Goal: Information Seeking & Learning: Learn about a topic

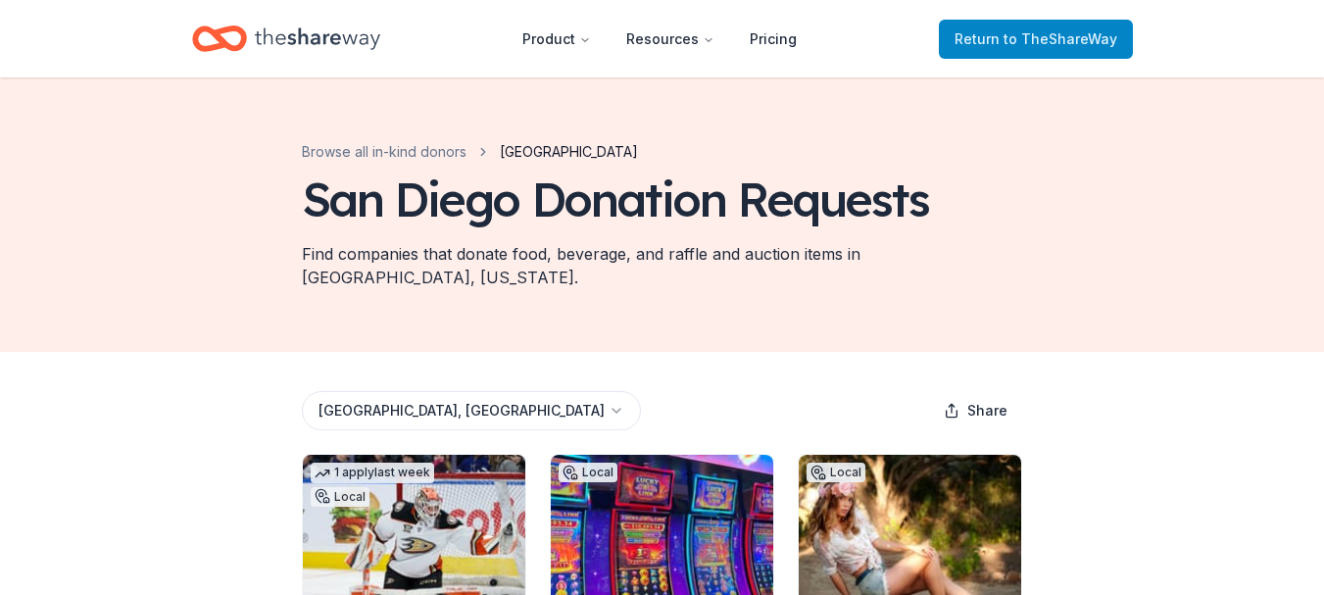
click at [1081, 32] on span "to TheShareWay" at bounding box center [1060, 38] width 114 height 17
click at [1050, 43] on span "to TheShareWay" at bounding box center [1060, 38] width 114 height 17
click at [993, 47] on span "Return to TheShareWay" at bounding box center [1035, 39] width 163 height 24
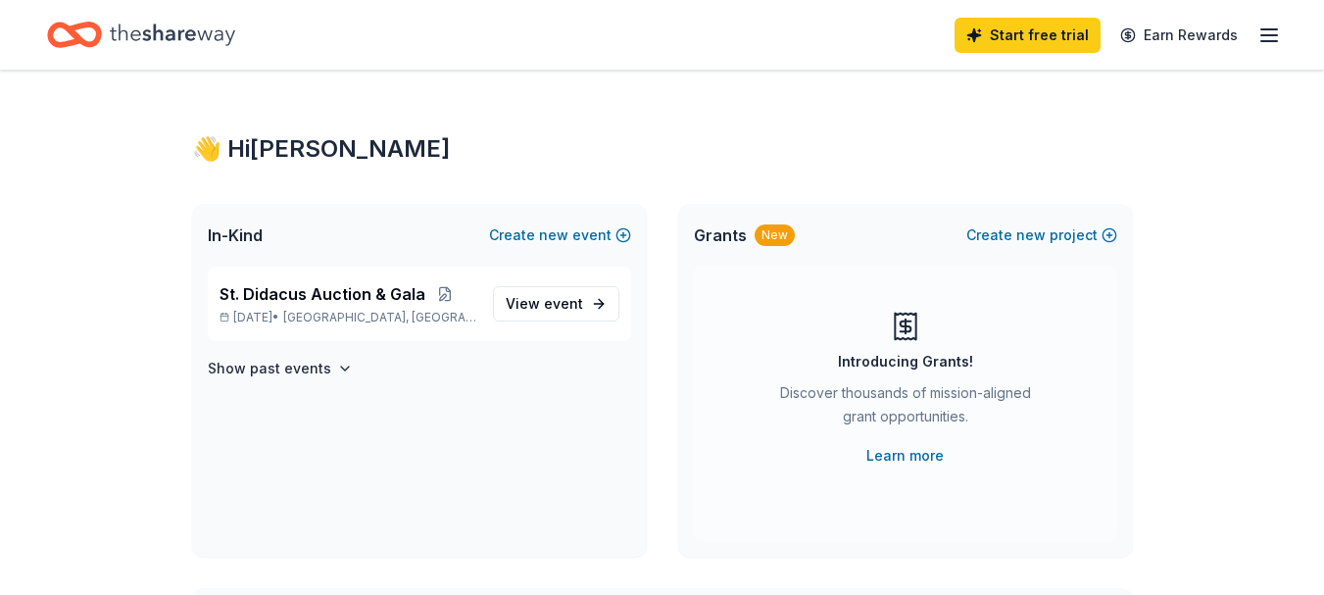
click at [1264, 45] on icon "button" at bounding box center [1269, 36] width 24 height 24
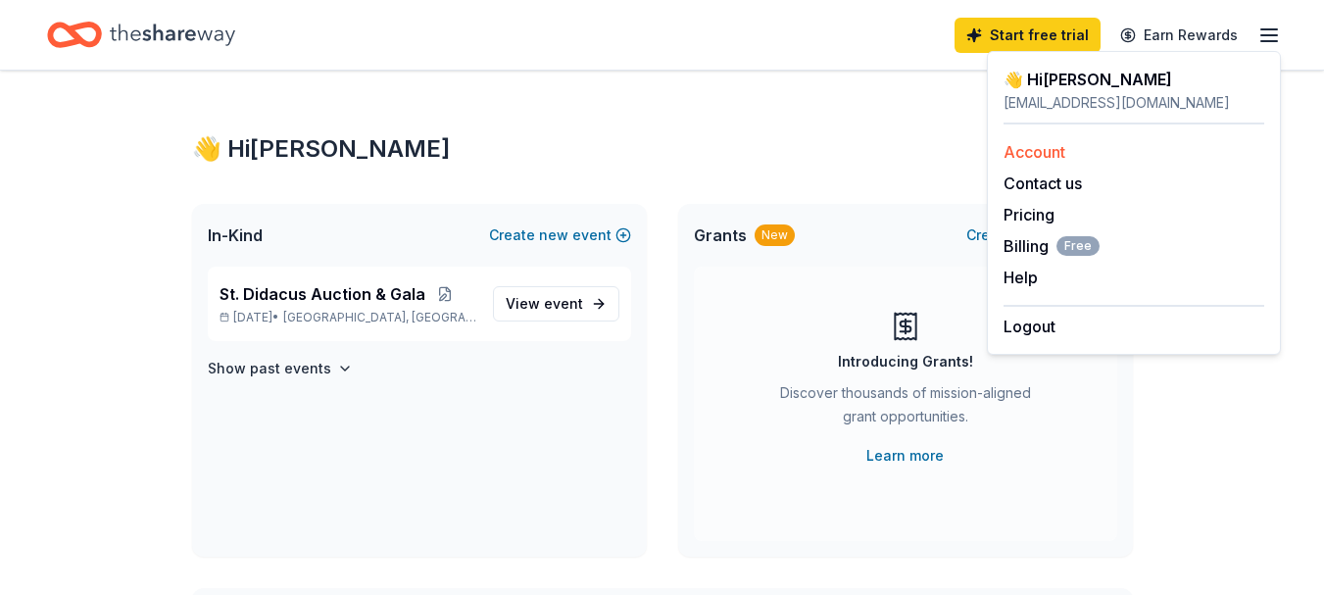
click at [1089, 150] on div "Account" at bounding box center [1133, 152] width 261 height 24
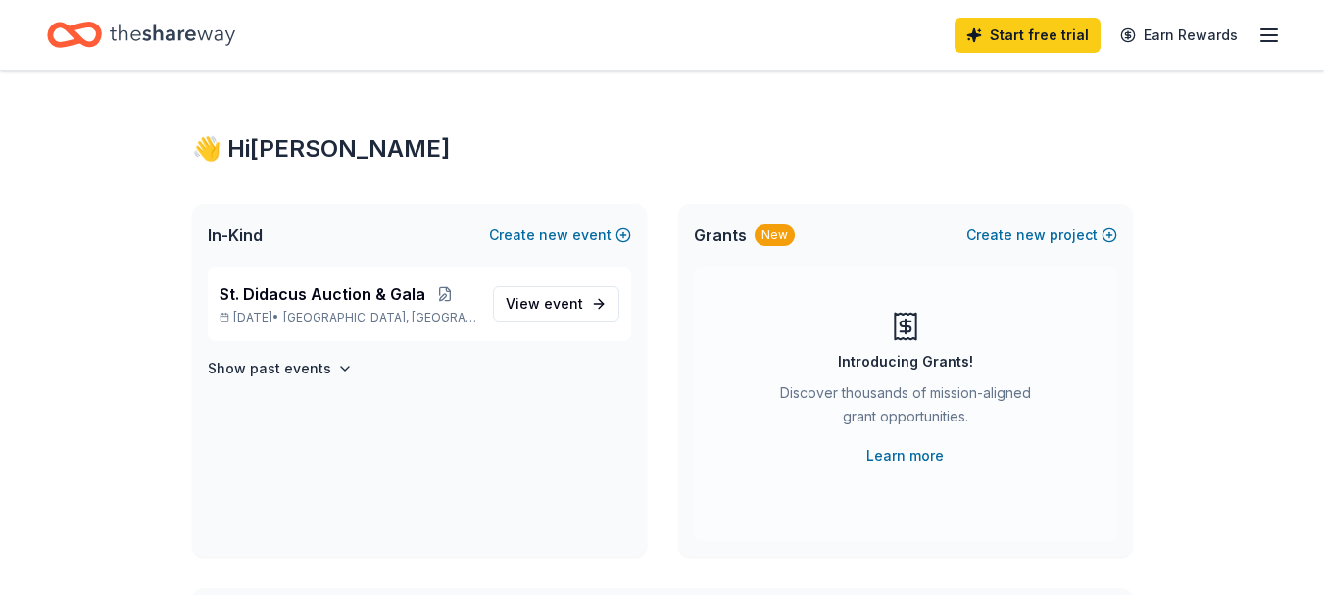
click at [165, 34] on icon "Home" at bounding box center [172, 35] width 125 height 40
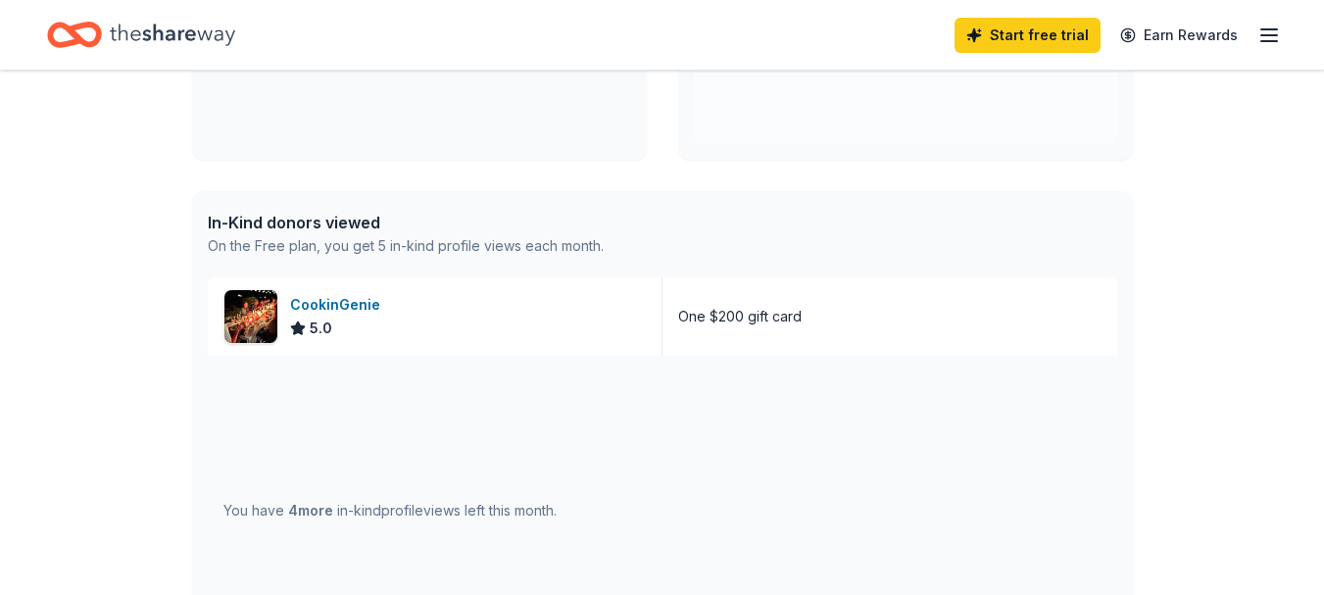
scroll to position [103, 0]
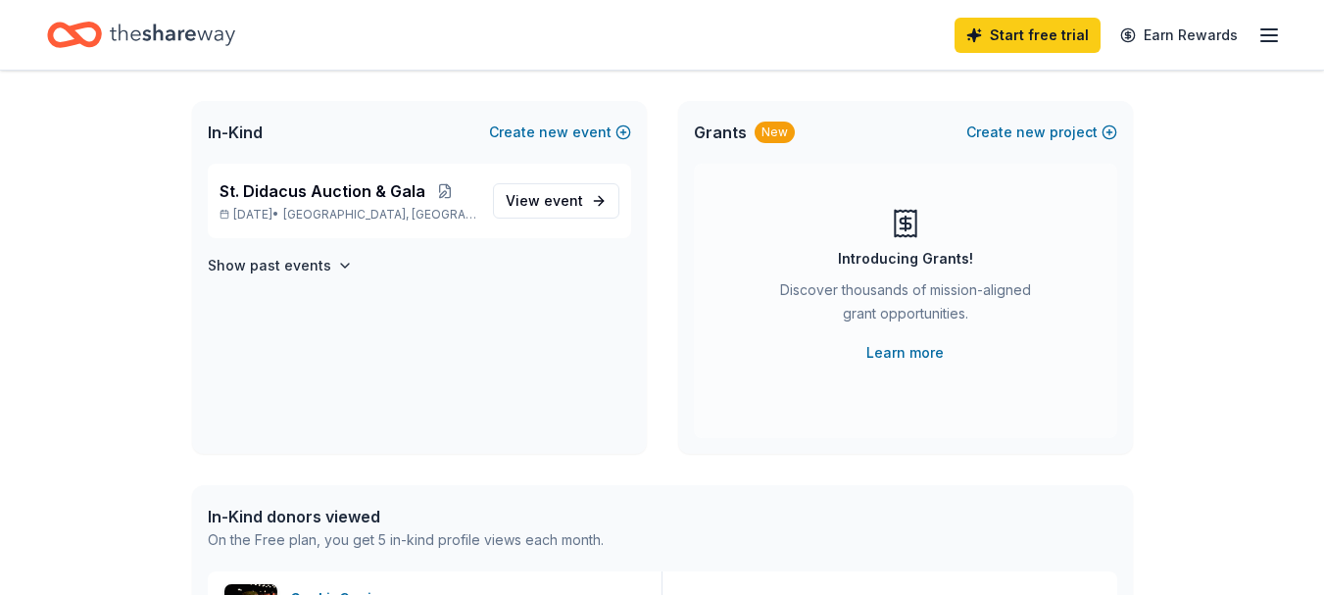
click at [144, 28] on icon "Home" at bounding box center [172, 35] width 125 height 40
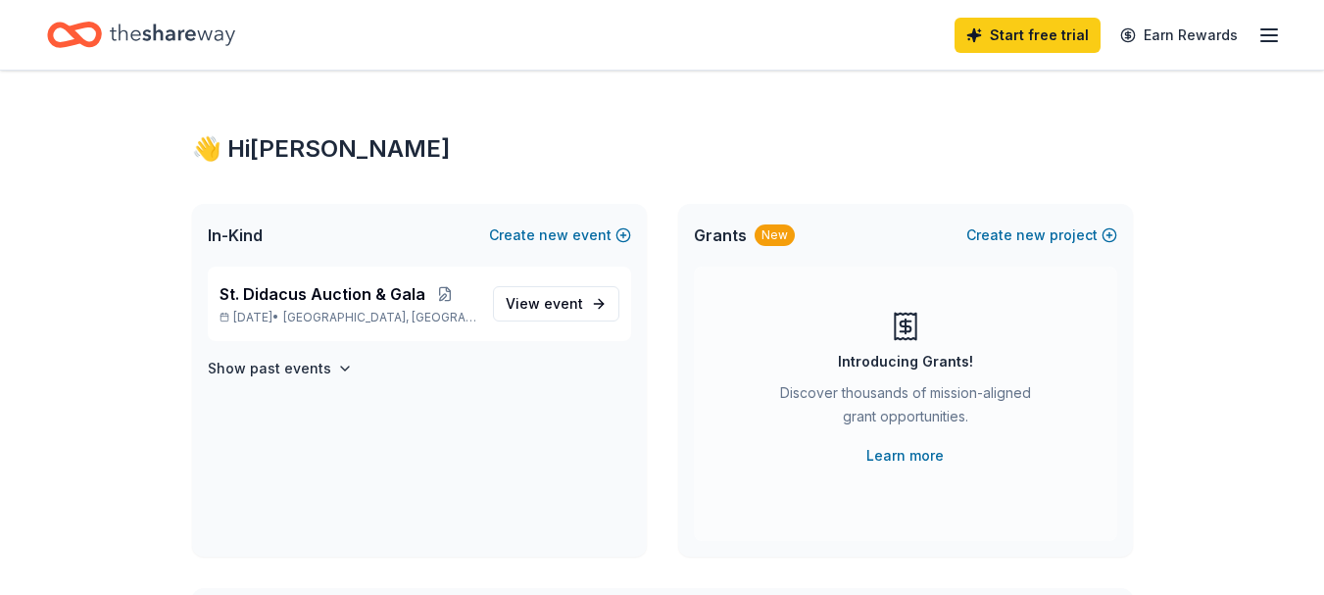
click at [143, 27] on icon "Home" at bounding box center [172, 35] width 125 height 40
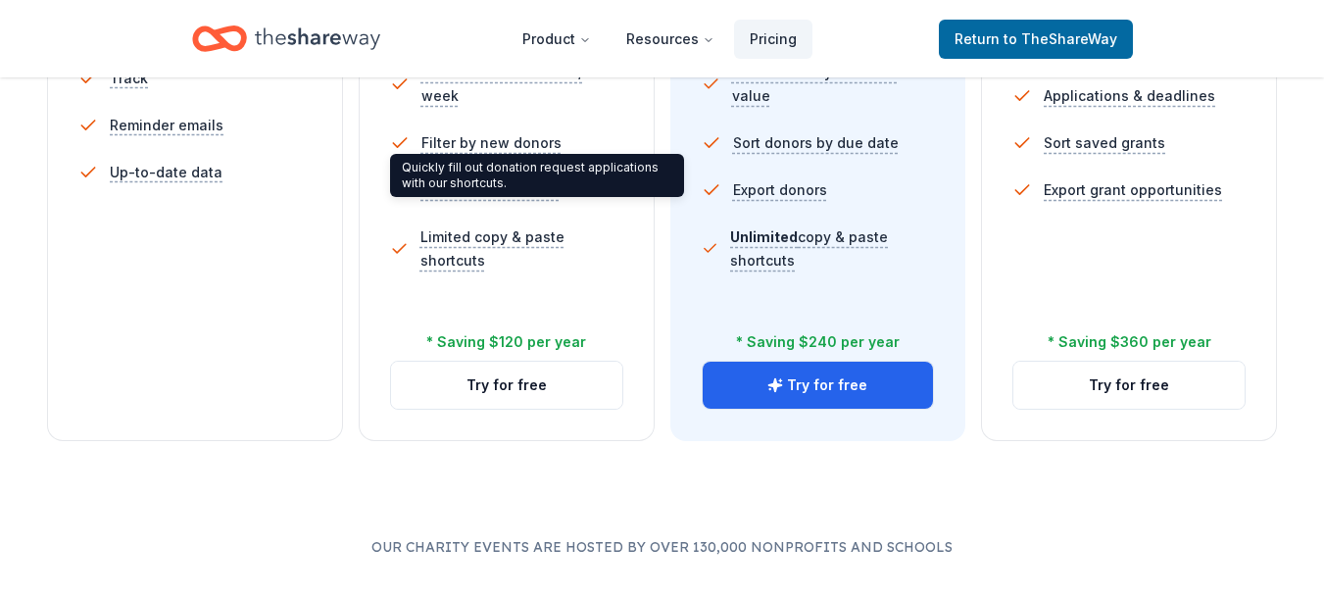
scroll to position [784, 0]
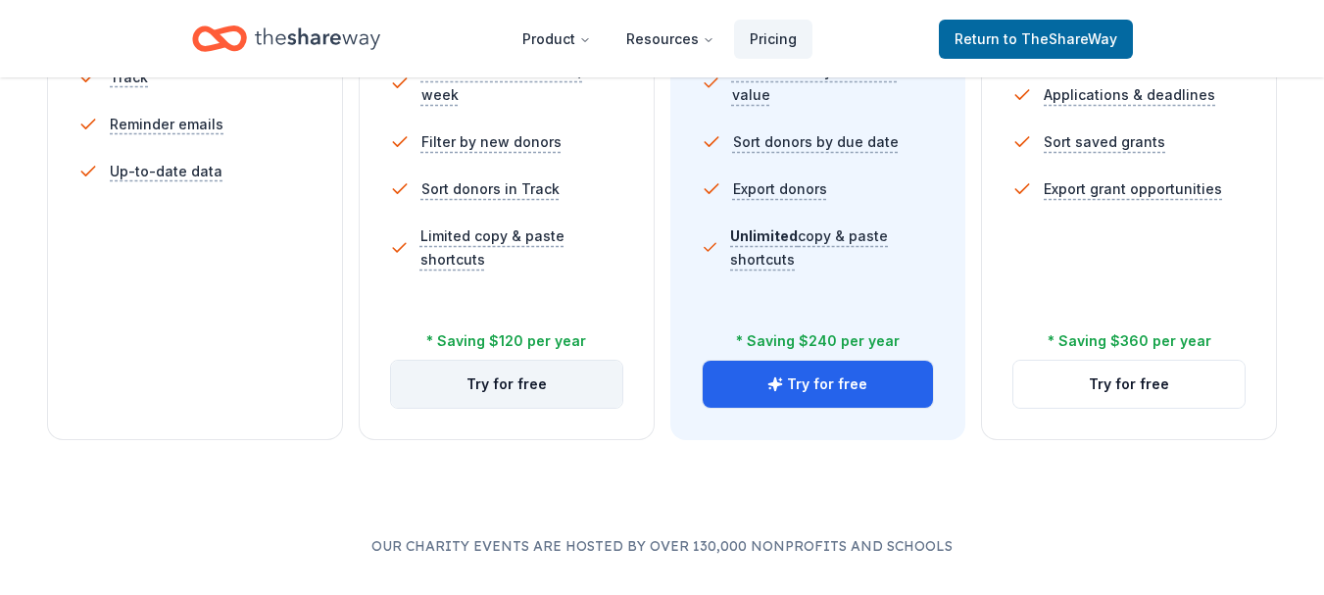
click at [503, 375] on button "Try for free" at bounding box center [506, 384] width 231 height 47
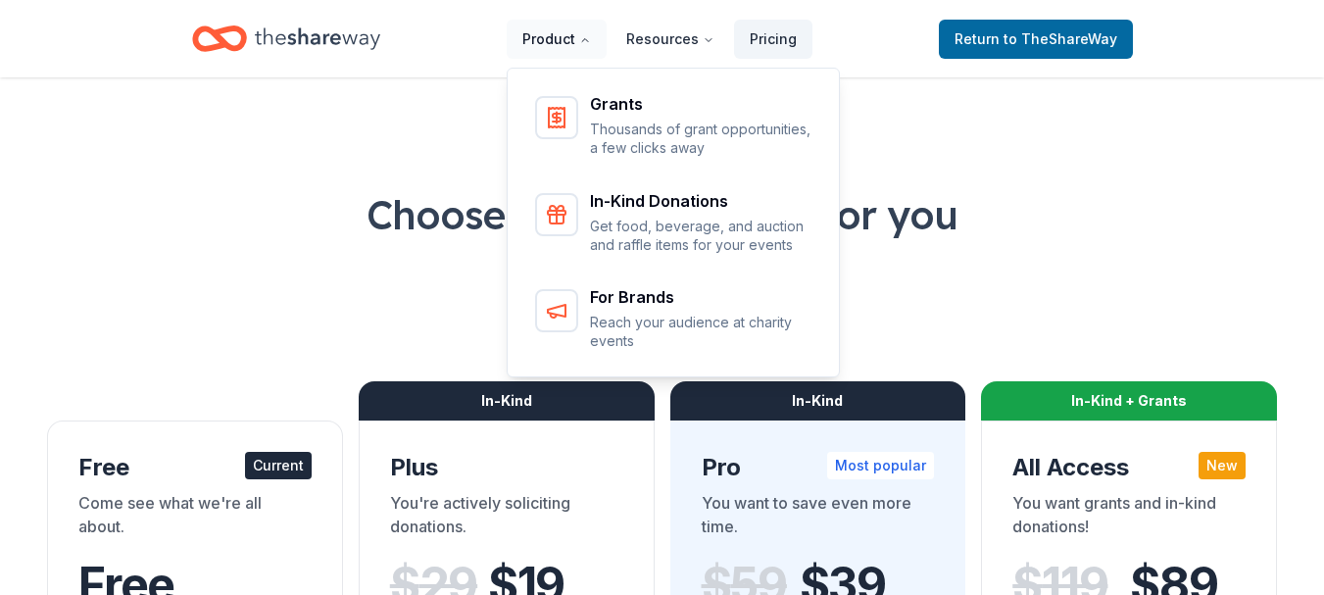
drag, startPoint x: 583, startPoint y: 33, endPoint x: 587, endPoint y: 52, distance: 19.0
click at [587, 52] on button "Product" at bounding box center [556, 39] width 100 height 39
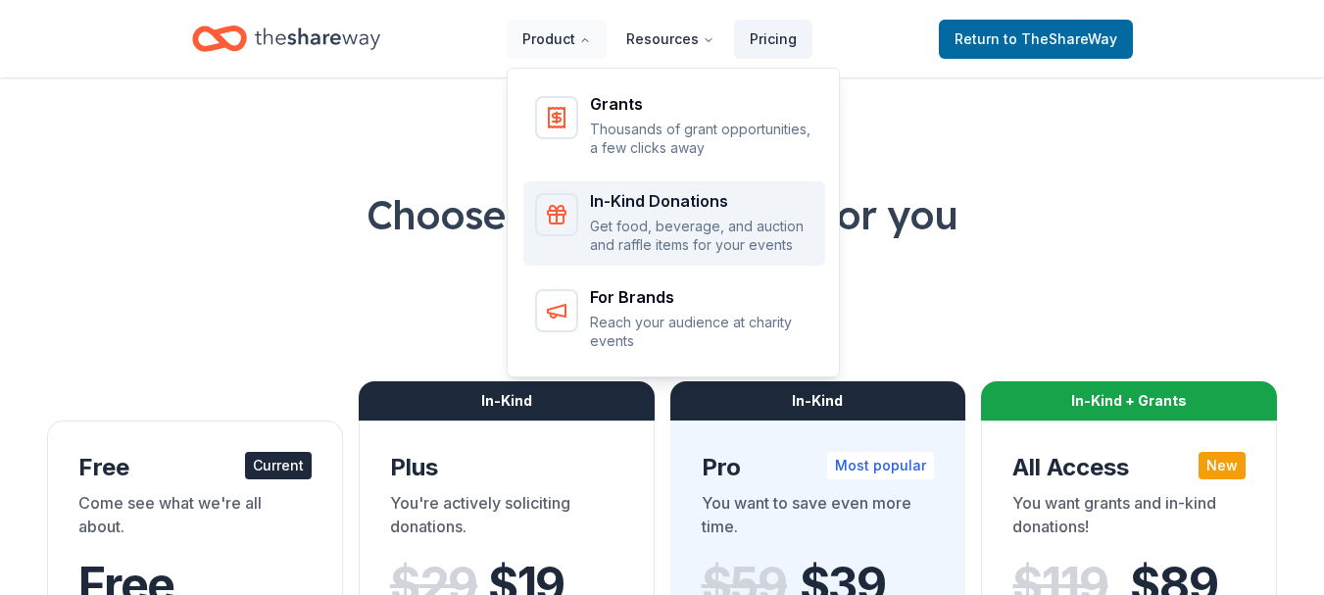
click at [640, 222] on p "Get food, beverage, and auction and raffle items for your events" at bounding box center [701, 236] width 223 height 38
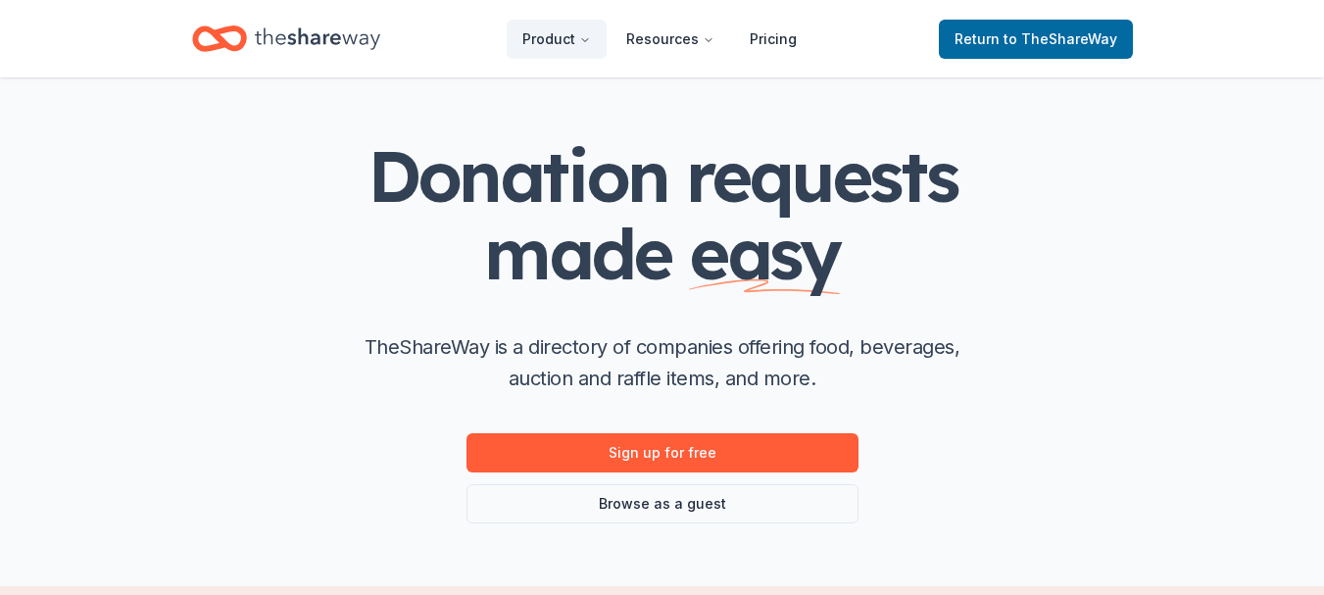
scroll to position [196, 0]
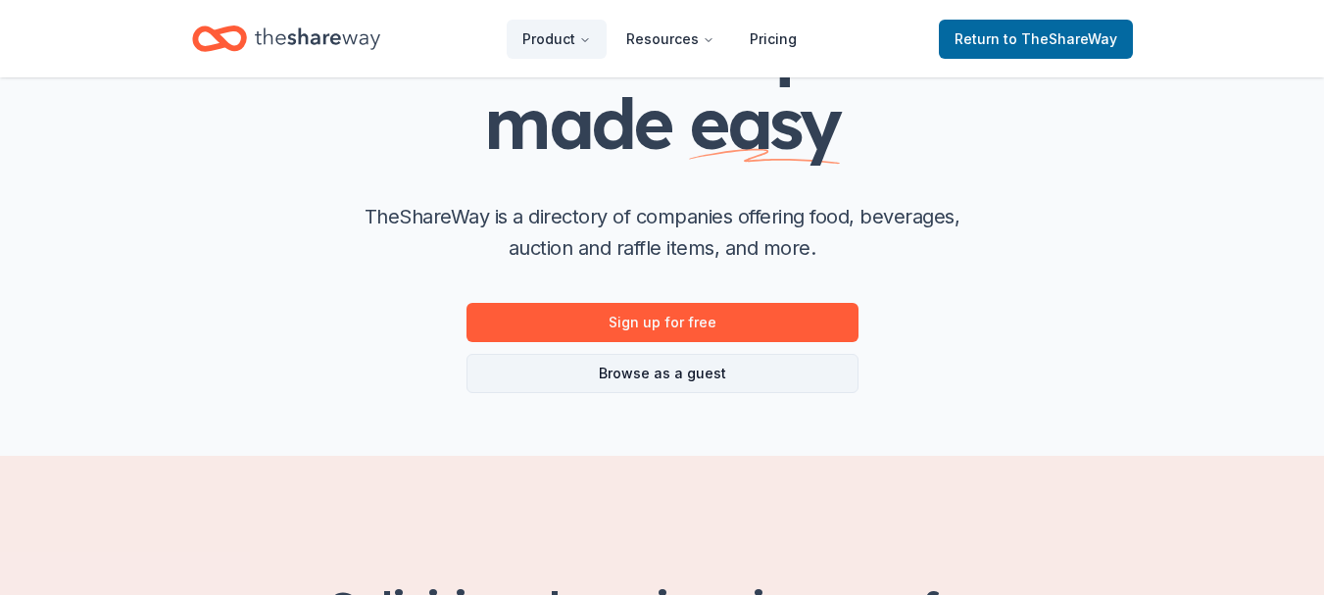
click at [657, 372] on link "Browse as a guest" at bounding box center [662, 373] width 392 height 39
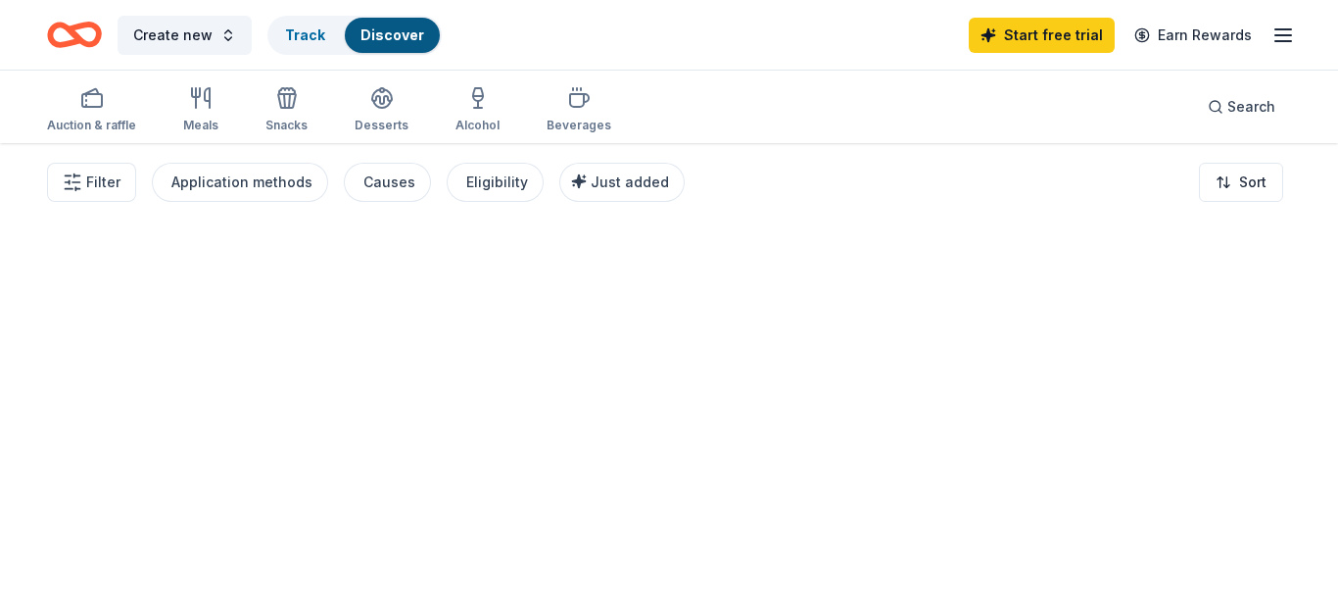
click at [657, 371] on div at bounding box center [669, 369] width 1338 height 452
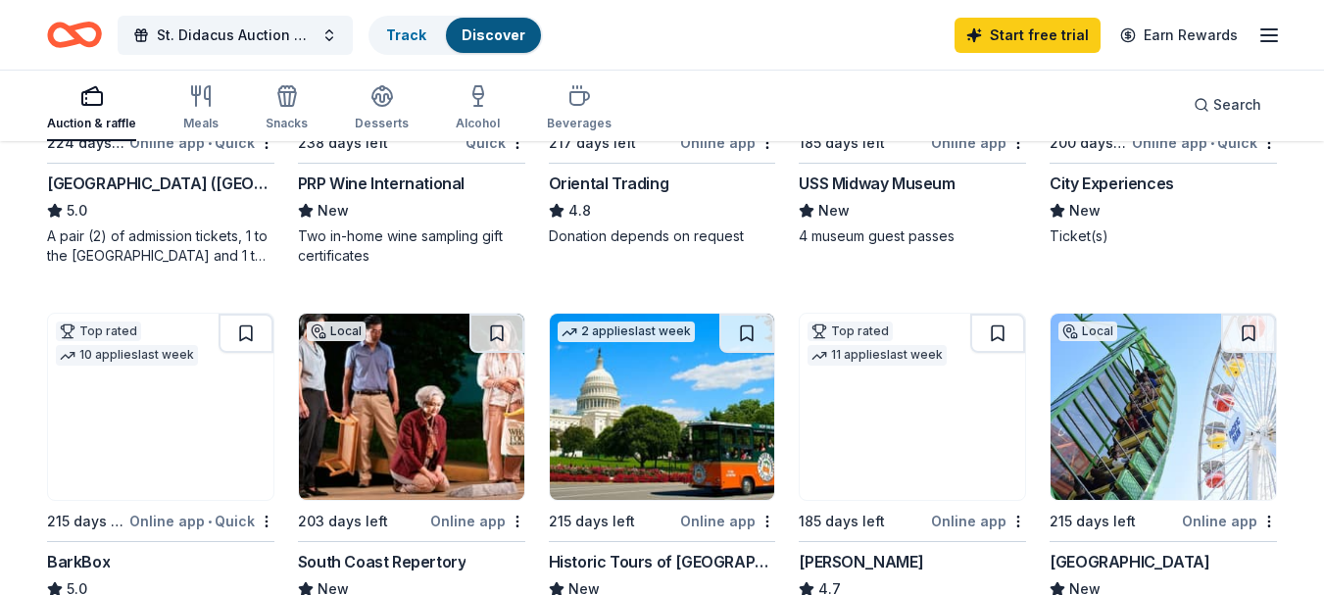
scroll to position [392, 0]
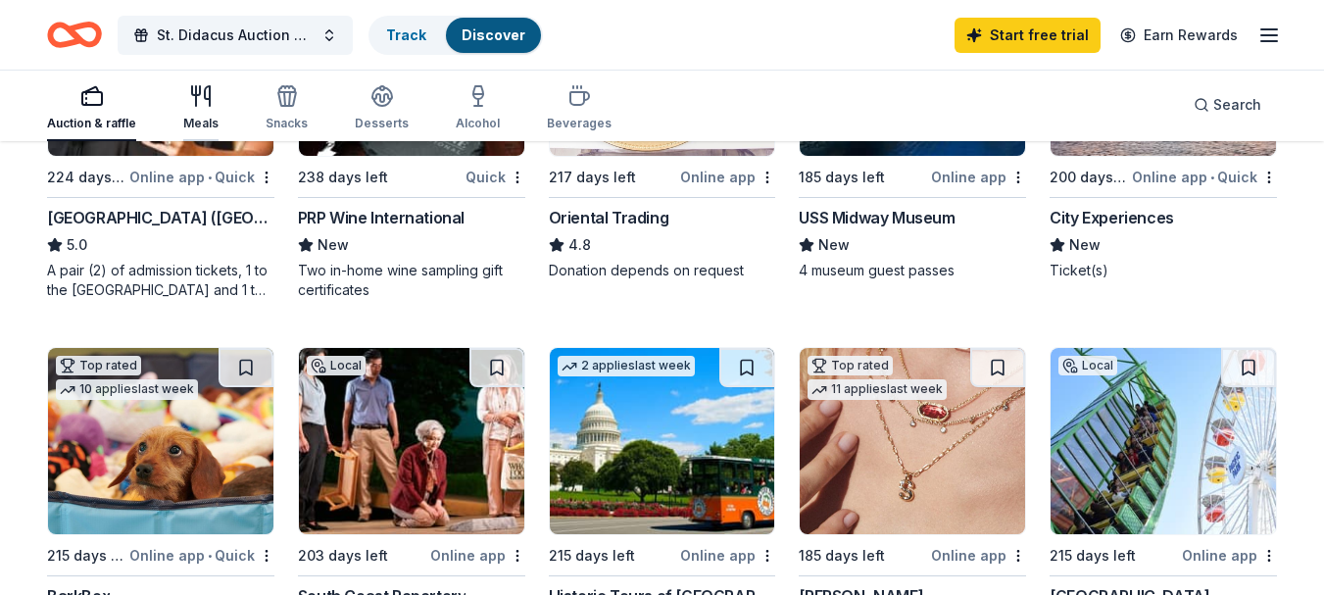
click at [198, 106] on icon "button" at bounding box center [201, 96] width 24 height 24
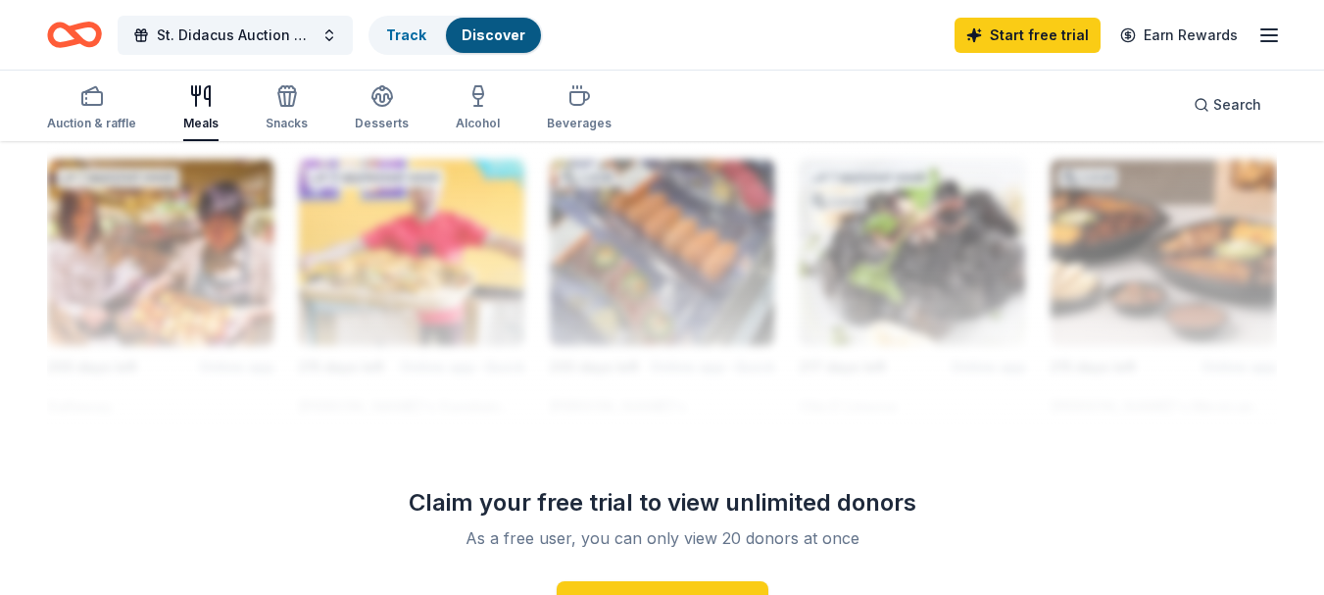
scroll to position [1763, 0]
click at [464, 108] on div "Alcohol" at bounding box center [478, 107] width 44 height 47
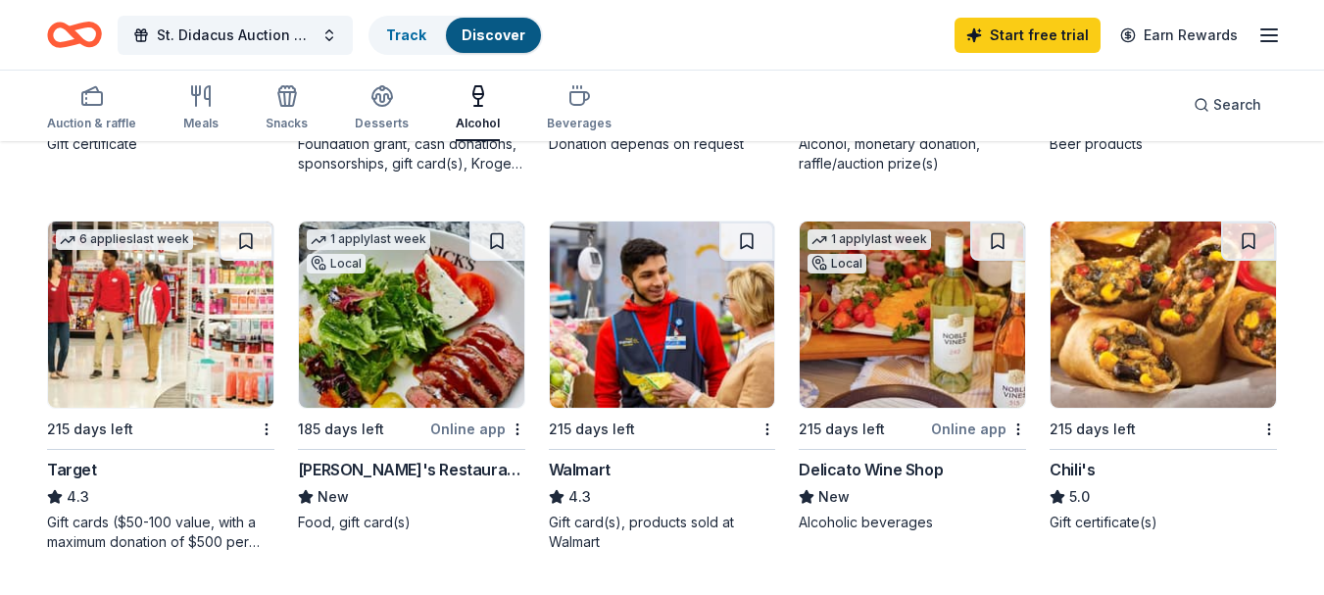
scroll to position [1274, 0]
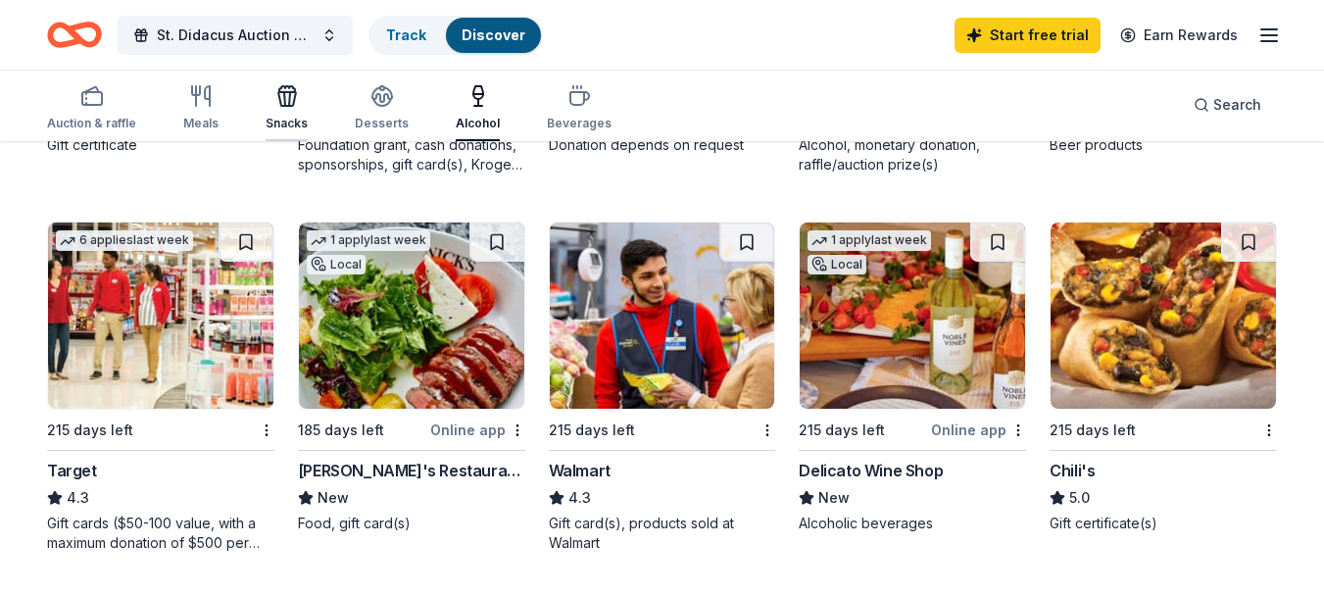
click at [266, 118] on div "Snacks" at bounding box center [286, 124] width 42 height 16
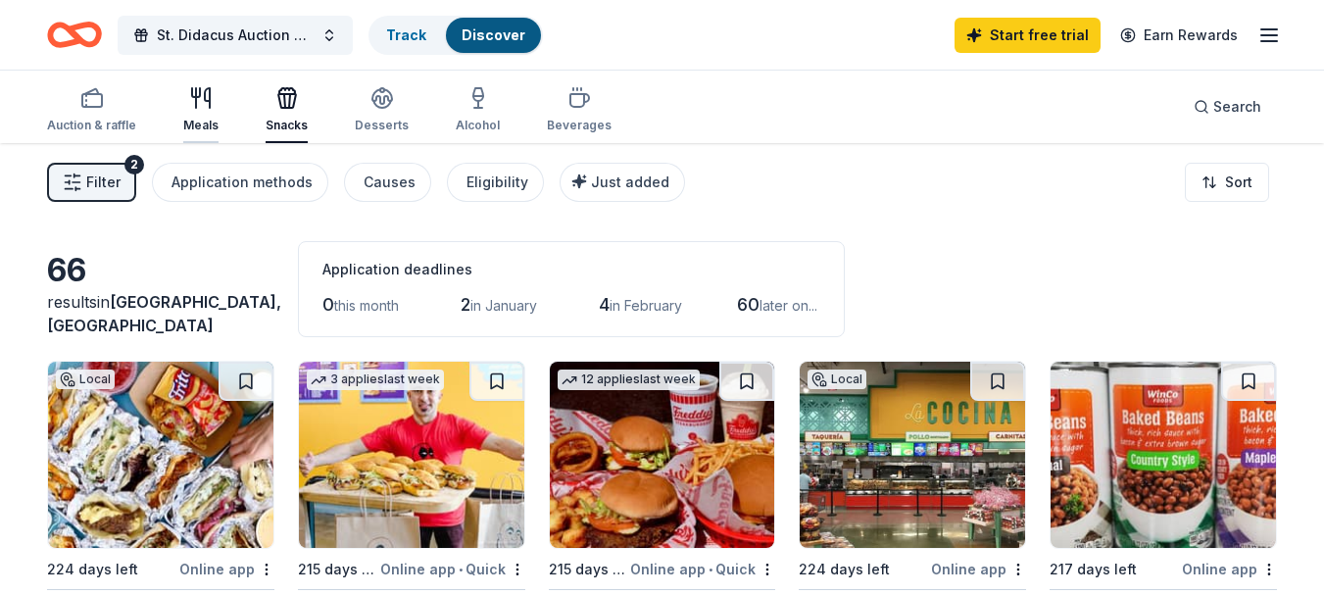
click at [209, 107] on icon "button" at bounding box center [207, 98] width 5 height 20
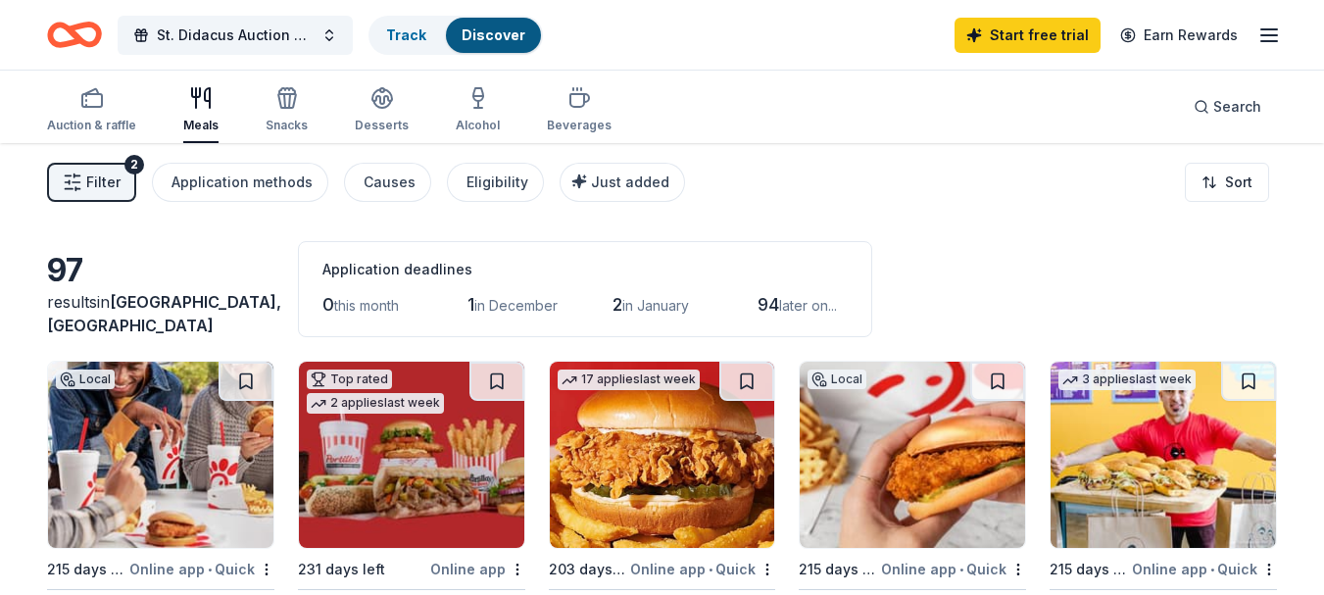
click at [198, 120] on div "Meals" at bounding box center [200, 126] width 35 height 16
